Goal: Contribute content: Add original content to the website for others to see

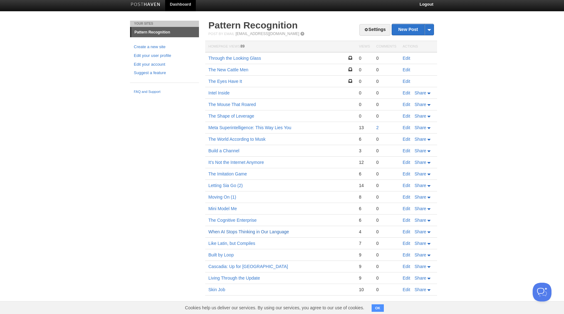
click at [236, 232] on link "When AI Stops Thinking in Our Language" at bounding box center [248, 232] width 80 height 5
click at [405, 232] on link "Edit" at bounding box center [406, 232] width 8 height 5
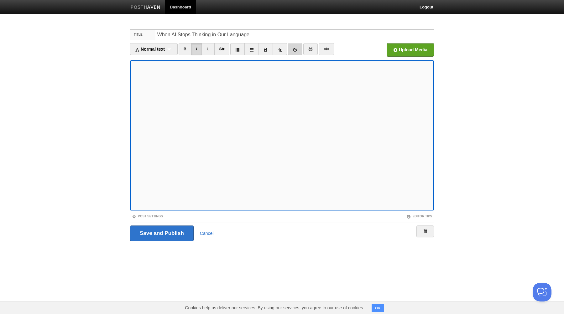
click at [296, 48] on icon at bounding box center [295, 50] width 4 height 4
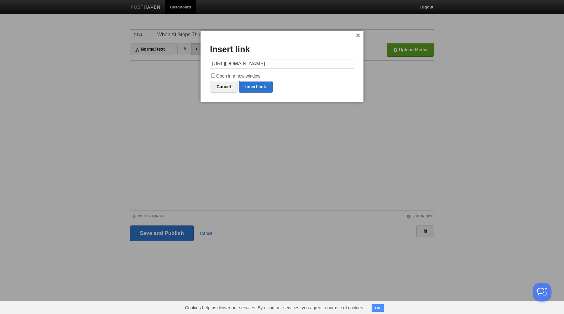
type input "[URL][DOMAIN_NAME]"
click at [213, 75] on input "Open in a new window" at bounding box center [213, 76] width 4 height 4
checkbox input "true"
click at [255, 87] on link "Insert link" at bounding box center [256, 87] width 34 height 12
type input "https://"
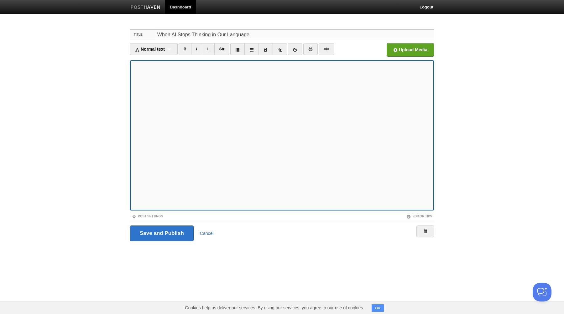
click at [199, 34] on input "When AI Stops Thinking in Our Language" at bounding box center [294, 35] width 278 height 10
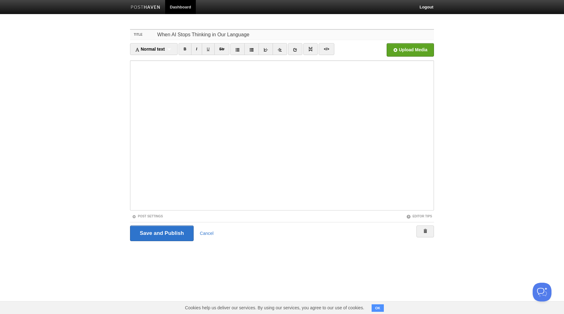
click at [199, 34] on input "When AI Stops Thinking in Our Language" at bounding box center [294, 35] width 278 height 10
type input "Lost in Translation"
click at [158, 234] on input "Save and Publish" at bounding box center [162, 234] width 64 height 16
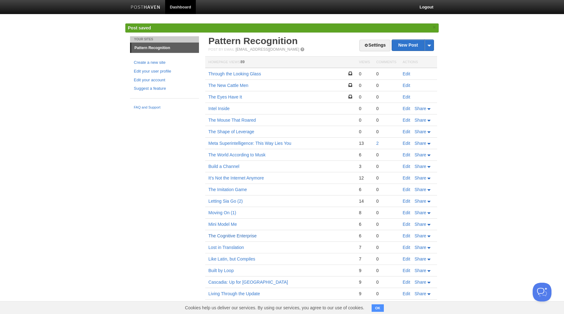
click at [228, 236] on link "The Cognitive Enterprise" at bounding box center [232, 236] width 48 height 5
